Goal: Obtain resource: Obtain resource

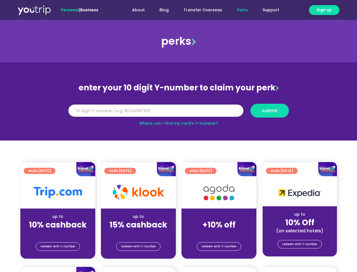
click at [178, 136] on section "enter your 10 digit Y-number to claim your perk Y Number submit Where can I fin…" at bounding box center [178, 101] width 357 height 78
click at [324, 10] on span "Sign up" at bounding box center [324, 10] width 15 height 6
click at [179, 110] on input "Y Number" at bounding box center [155, 110] width 175 height 12
click at [270, 110] on span "submit" at bounding box center [270, 110] width 16 height 4
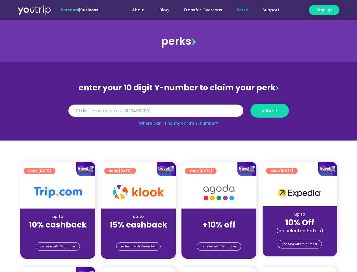
click at [270, 110] on span "submit" at bounding box center [270, 110] width 16 height 4
click at [58, 246] on span "redeem with Y-number" at bounding box center [57, 246] width 35 height 8
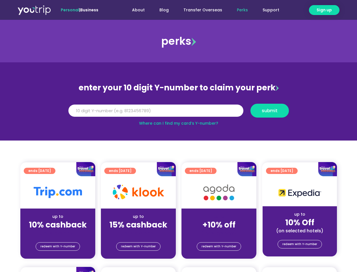
scroll to position [62, 0]
